Goal: Task Accomplishment & Management: Complete application form

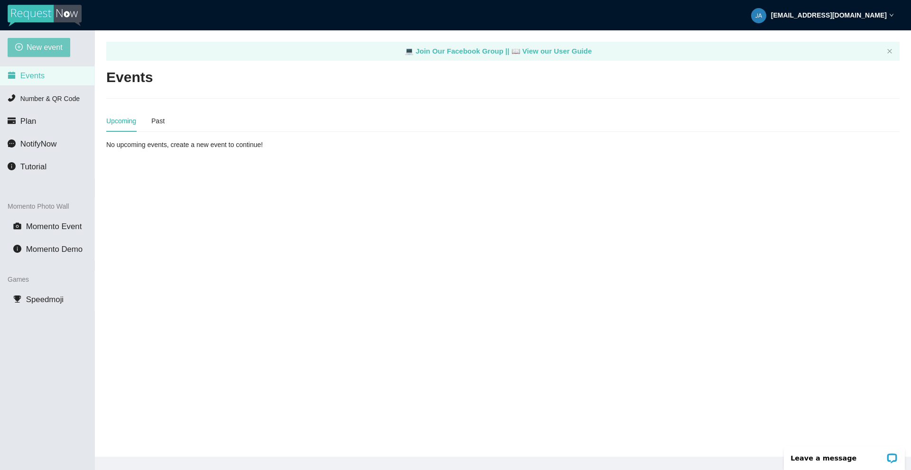
click at [48, 45] on span "New event" at bounding box center [45, 47] width 36 height 12
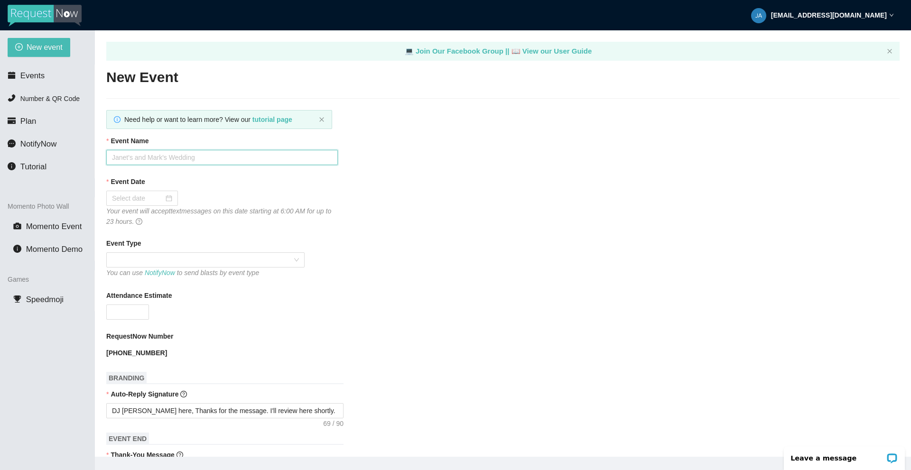
click at [147, 159] on input "Event Name" at bounding box center [221, 157] width 231 height 15
type input "Friday Throwback Videos @ The Kirby House"
click at [138, 200] on input "Event Date" at bounding box center [138, 198] width 52 height 10
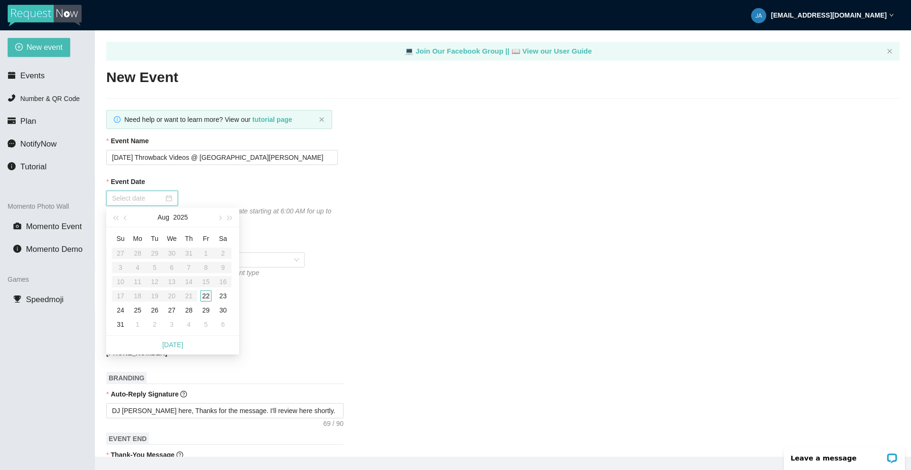
type input "08/22/2025"
click at [206, 294] on div "22" at bounding box center [205, 295] width 11 height 11
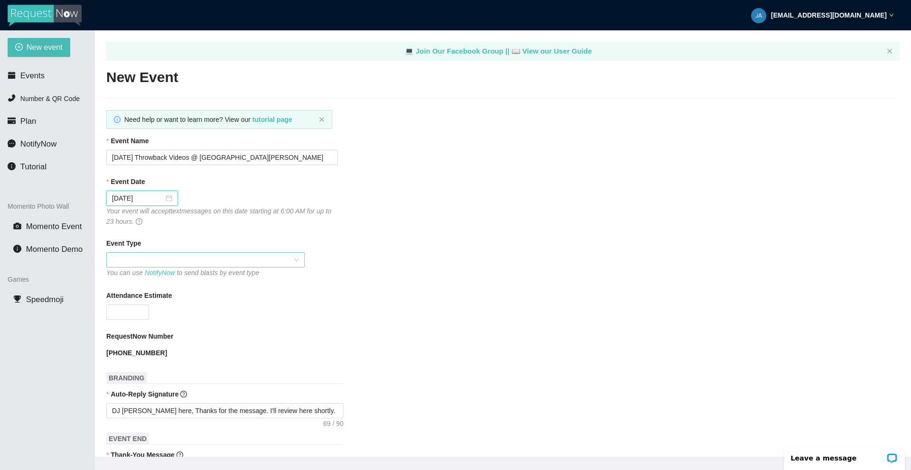
click at [144, 259] on span at bounding box center [205, 260] width 187 height 14
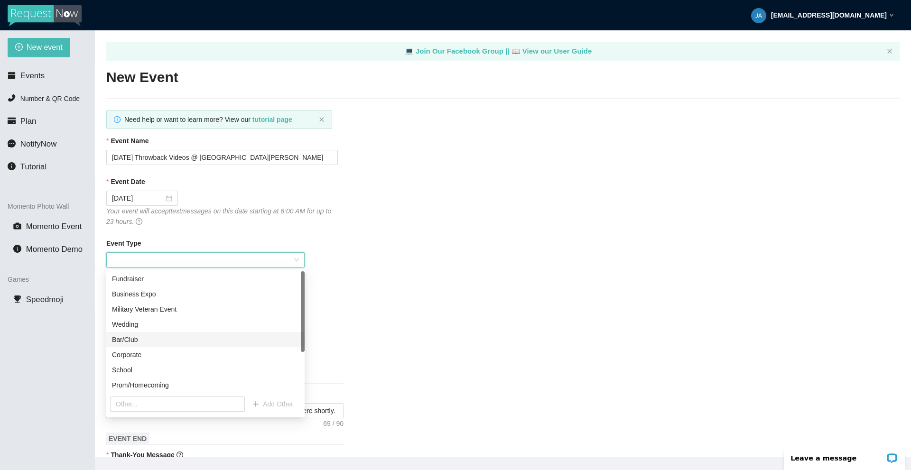
click at [123, 338] on div "Bar/Club" at bounding box center [205, 339] width 187 height 10
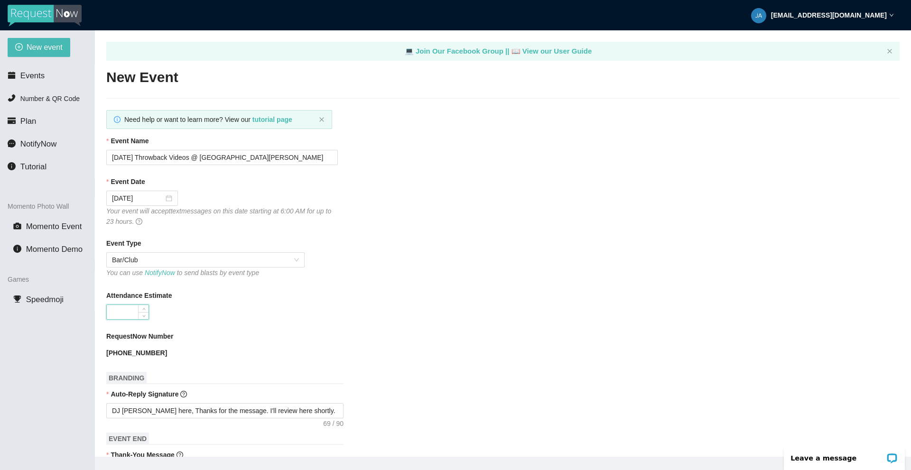
click at [130, 314] on input "Attendance Estimate" at bounding box center [128, 312] width 42 height 14
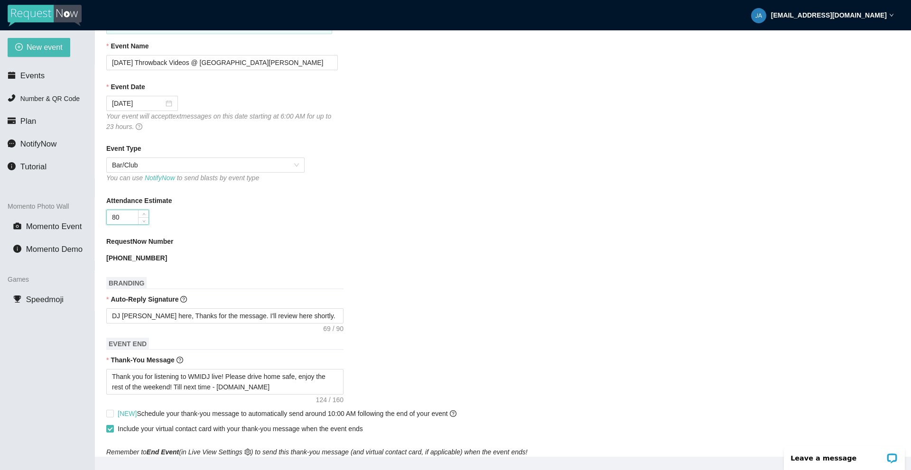
scroll to position [142, 0]
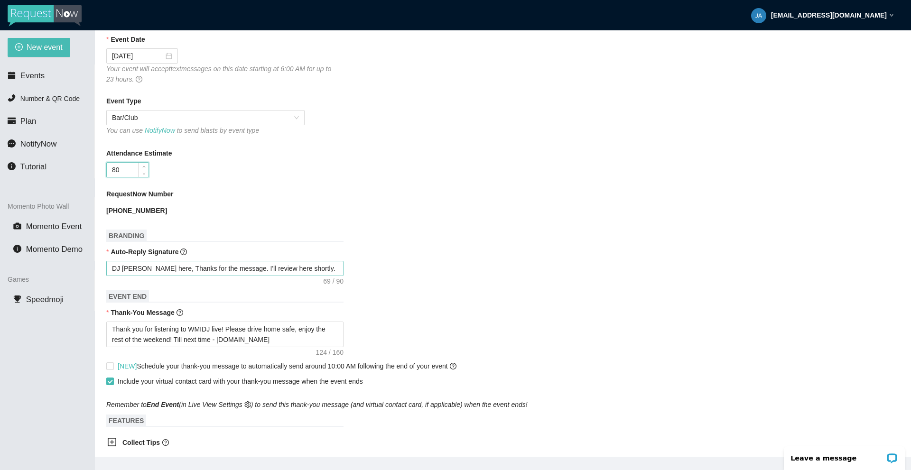
type input "80"
click at [275, 267] on textarea "DJ JC X-Treme here, Thanks for the message. I'll review here shortly." at bounding box center [224, 268] width 237 height 15
type textarea "DJ JC X-Treme here, Thanks for the message. I'll review yhere shortly."
type textarea "DJ JC X-Treme here, Thanks for the message. I'll review yohere shortly."
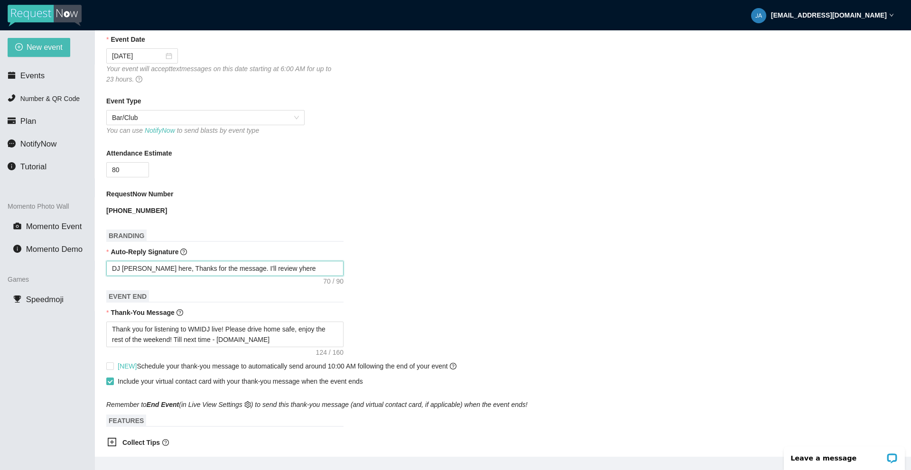
type textarea "DJ JC X-Treme here, Thanks for the message. I'll review yohere shortly."
type textarea "DJ JC X-Treme here, Thanks for the message. I'll review youhere shortly."
type textarea "DJ JC X-Treme here, Thanks for the message. I'll review yourhere shortly."
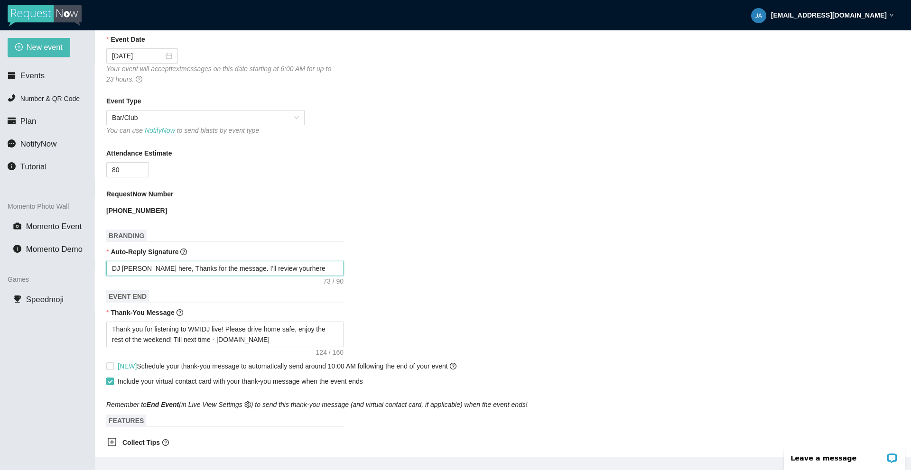
type textarea "DJ JC X-Treme here, Thanks for the message. I'll review your here shortly."
type textarea "DJ JC X-Treme here, Thanks for the message. I'll review your rhere shortly."
type textarea "DJ JC X-Treme here, Thanks for the message. I'll review your rehere shortly."
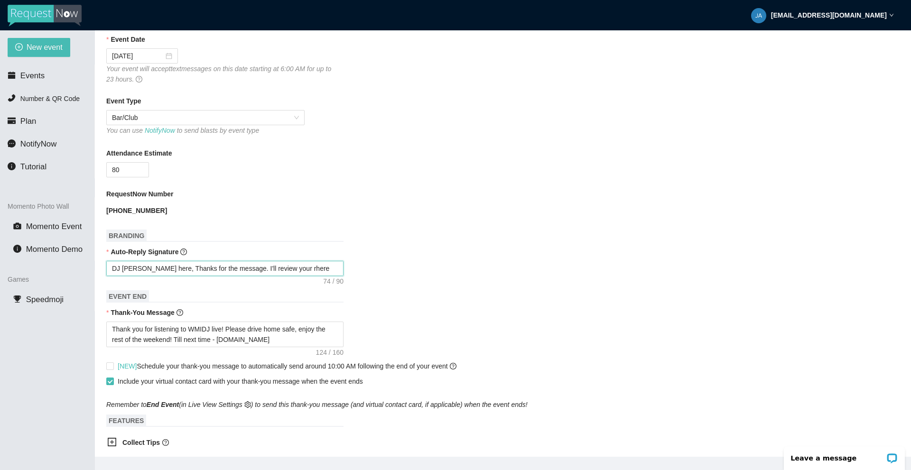
type textarea "DJ JC X-Treme here, Thanks for the message. I'll review your rehere shortly."
type textarea "DJ JC X-Treme here, Thanks for the message. I'll review your reqhere shortly."
type textarea "DJ JC X-Treme here, Thanks for the message. I'll review your requhere shortly."
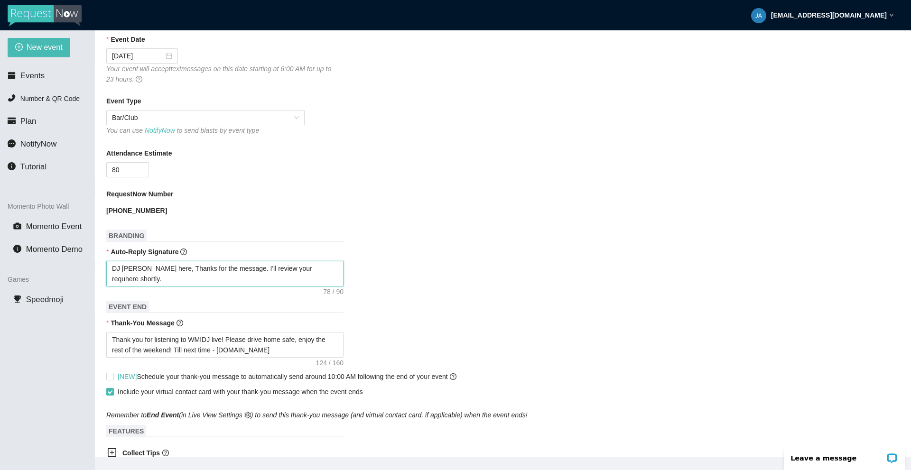
type textarea "DJ JC X-Treme here, Thanks for the message. I'll review your requehere shortly."
type textarea "DJ JC X-Treme here, Thanks for the message. I'll review your requeshere shortly."
type textarea "DJ JC X-Treme here, Thanks for the message. I'll review your requesthere shortl…"
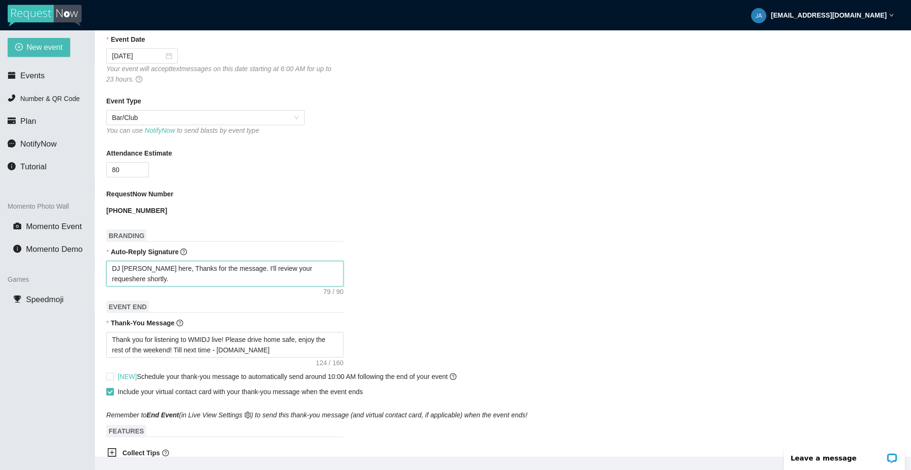
type textarea "DJ JC X-Treme here, Thanks for the message. I'll review your requesthere shortl…"
type textarea "DJ JC X-Treme here, Thanks for the message. I'll review your request here short…"
type textarea "DJ JC X-Treme here, Thanks for the message. I'll review your request ere shortl…"
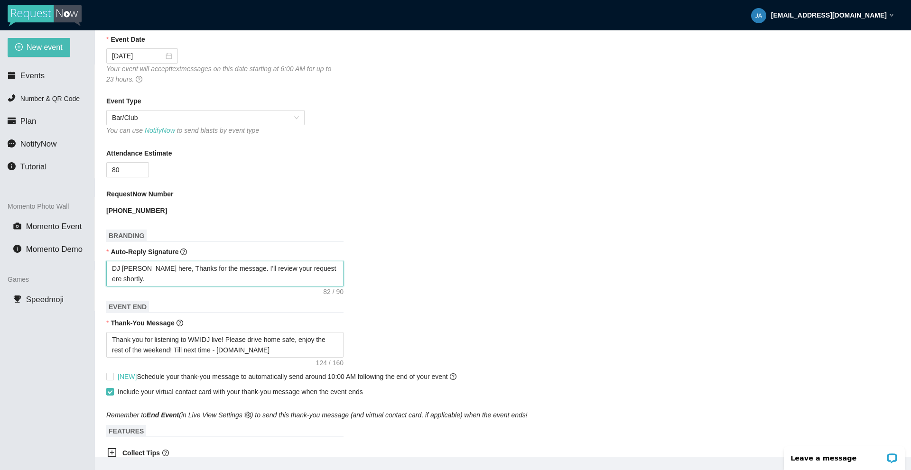
type textarea "DJ JC X-Treme here, Thanks for the message. I'll review your request re shortly."
type textarea "DJ JC X-Treme here, Thanks for the message. I'll review your request e shortly."
type textarea "DJ JC X-Treme here, Thanks for the message. I'll review your request shortly."
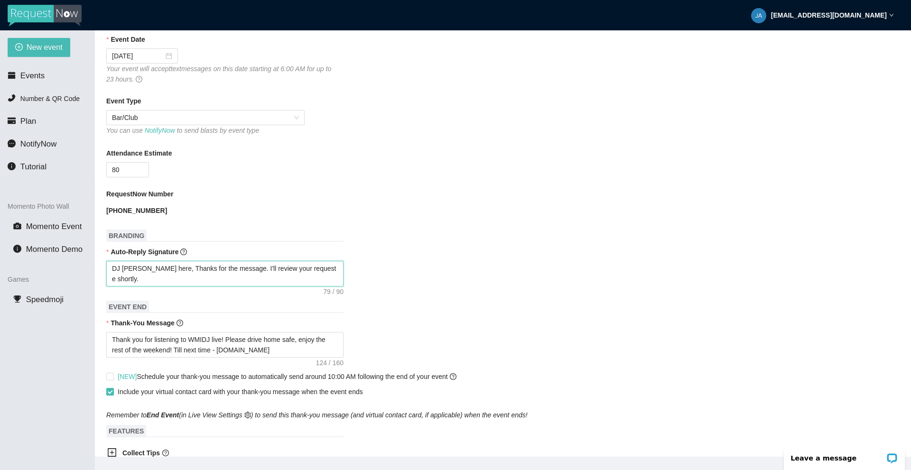
type textarea "DJ JC X-Treme here, Thanks for the message. I'll review your request shortly."
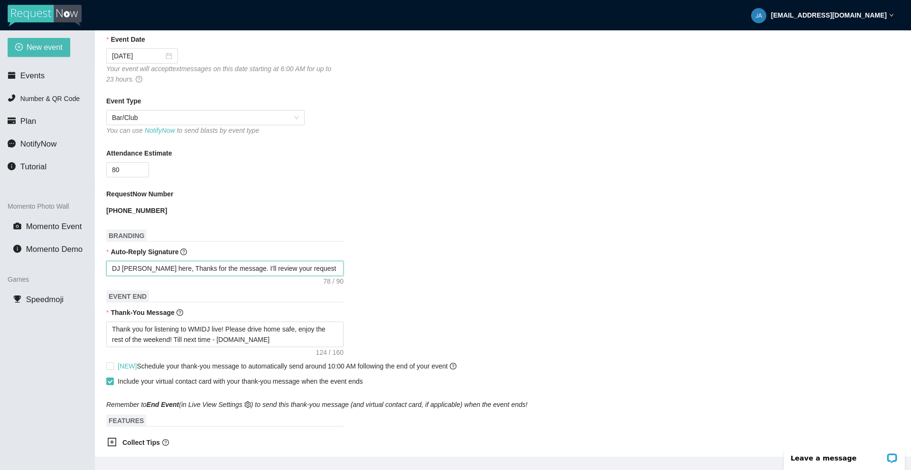
type textarea "DJ JC X-Treme here, Thanks for the message. I'll review your request shortly."
click at [426, 295] on form "Event Name Friday Throwback Videos @ The Kirby House Event Date 08/22/2025 Your…" at bounding box center [502, 340] width 793 height 695
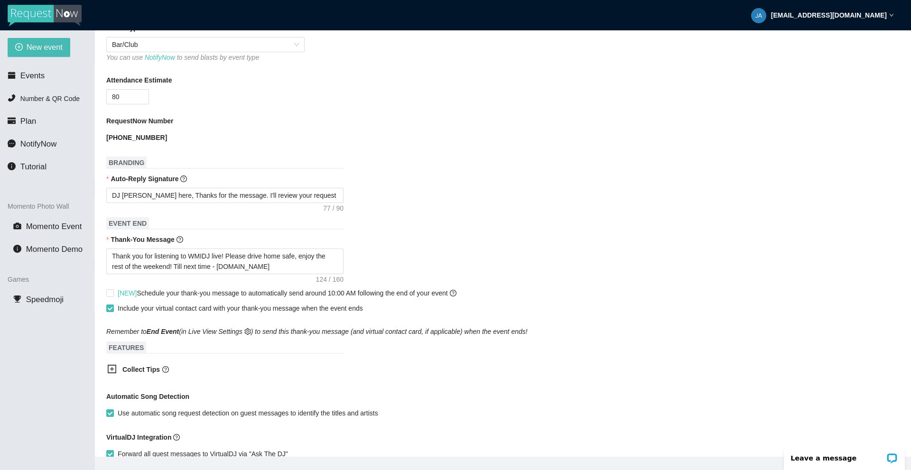
scroll to position [237, 0]
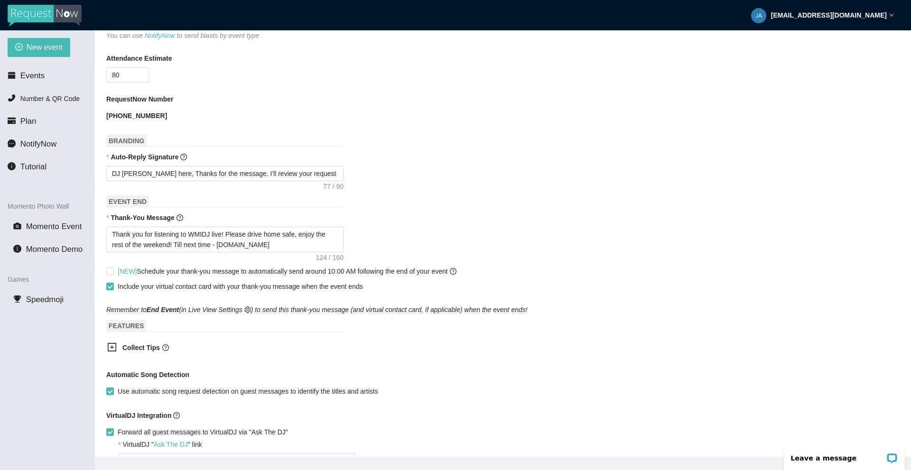
click at [115, 346] on icon "plus-square" at bounding box center [111, 346] width 9 height 9
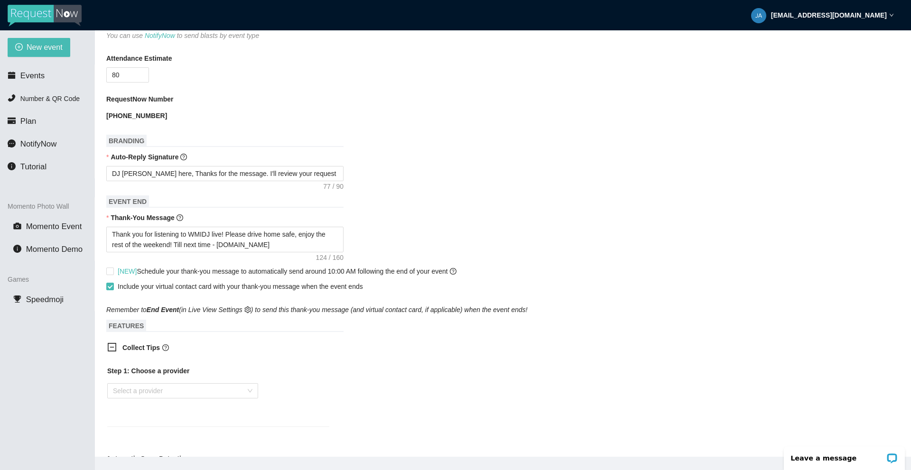
scroll to position [285, 0]
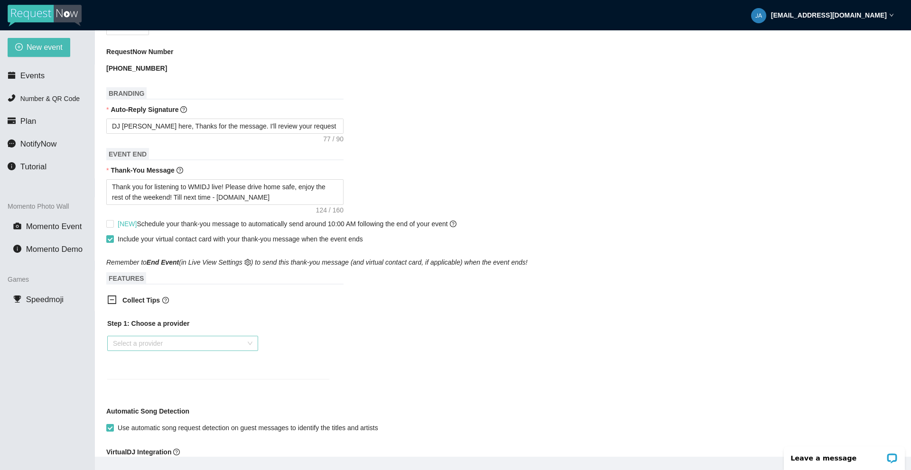
click at [129, 346] on input "search" at bounding box center [179, 343] width 133 height 14
click at [130, 343] on input "search" at bounding box center [179, 343] width 133 height 14
click at [111, 300] on icon "minus-square" at bounding box center [112, 299] width 4 height 0
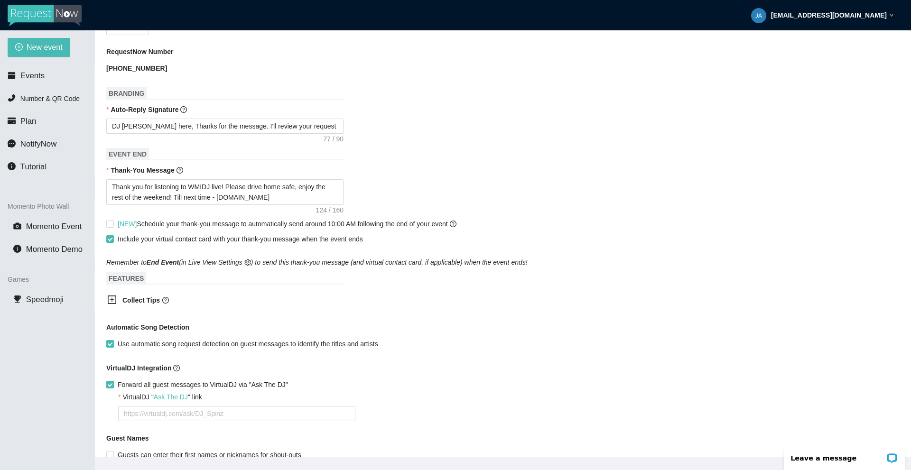
scroll to position [332, 0]
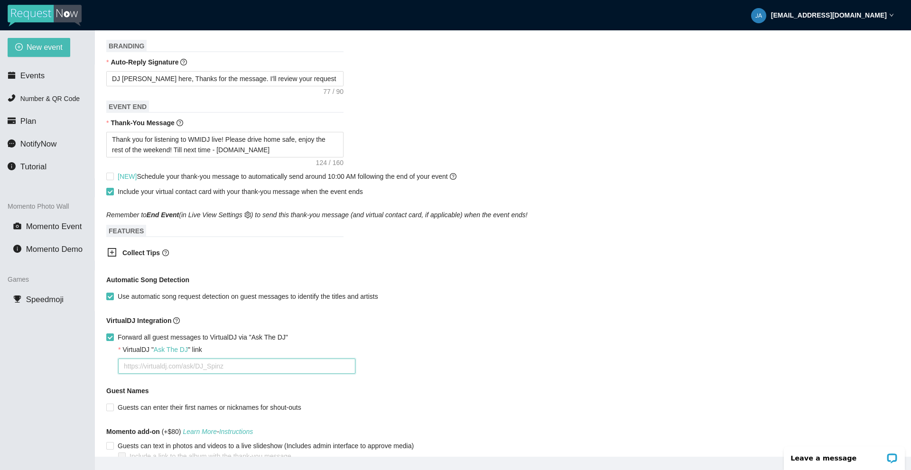
click at [180, 367] on textarea "VirtualDJ " Ask The DJ " link" at bounding box center [236, 366] width 237 height 15
